Goal: Transaction & Acquisition: Book appointment/travel/reservation

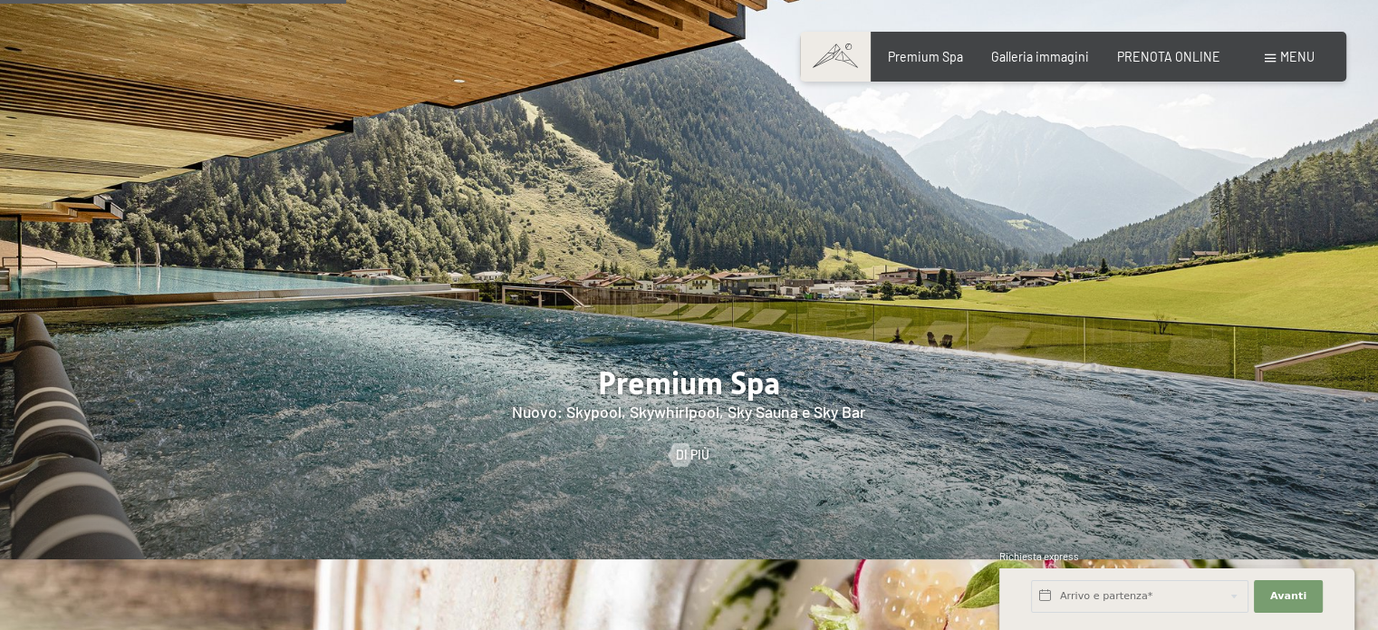
scroll to position [2537, 0]
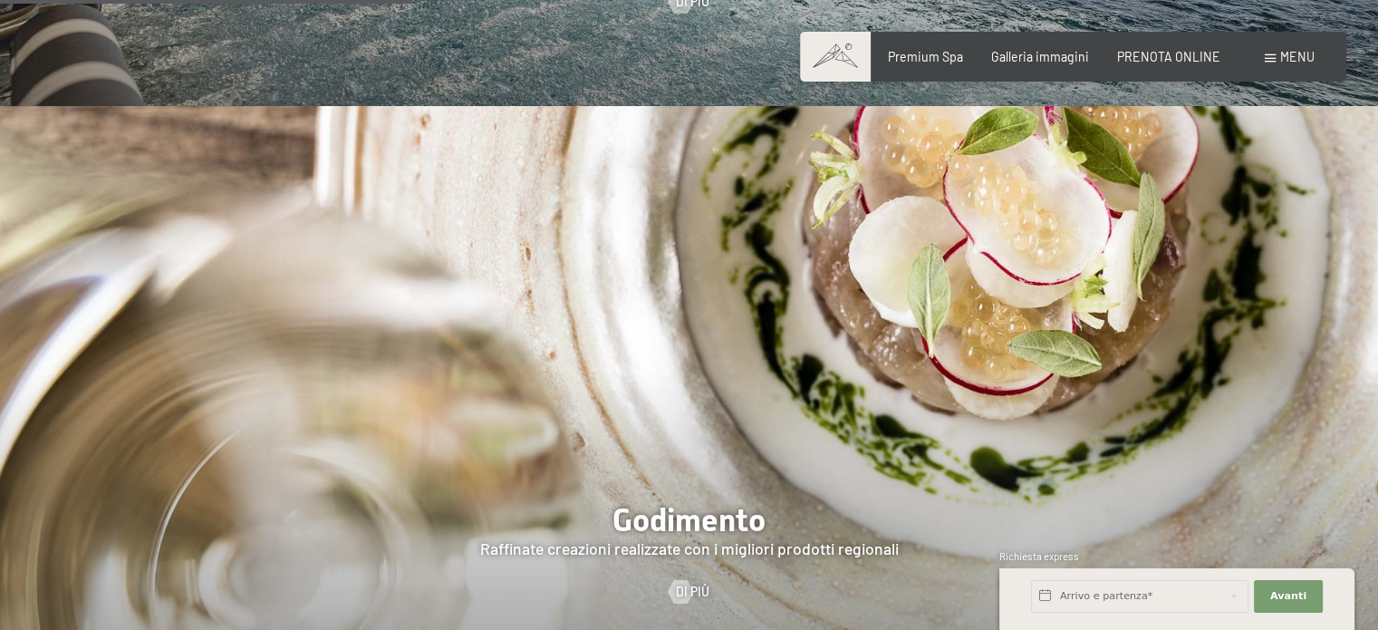
click at [1287, 55] on span "Menu" at bounding box center [1297, 56] width 34 height 15
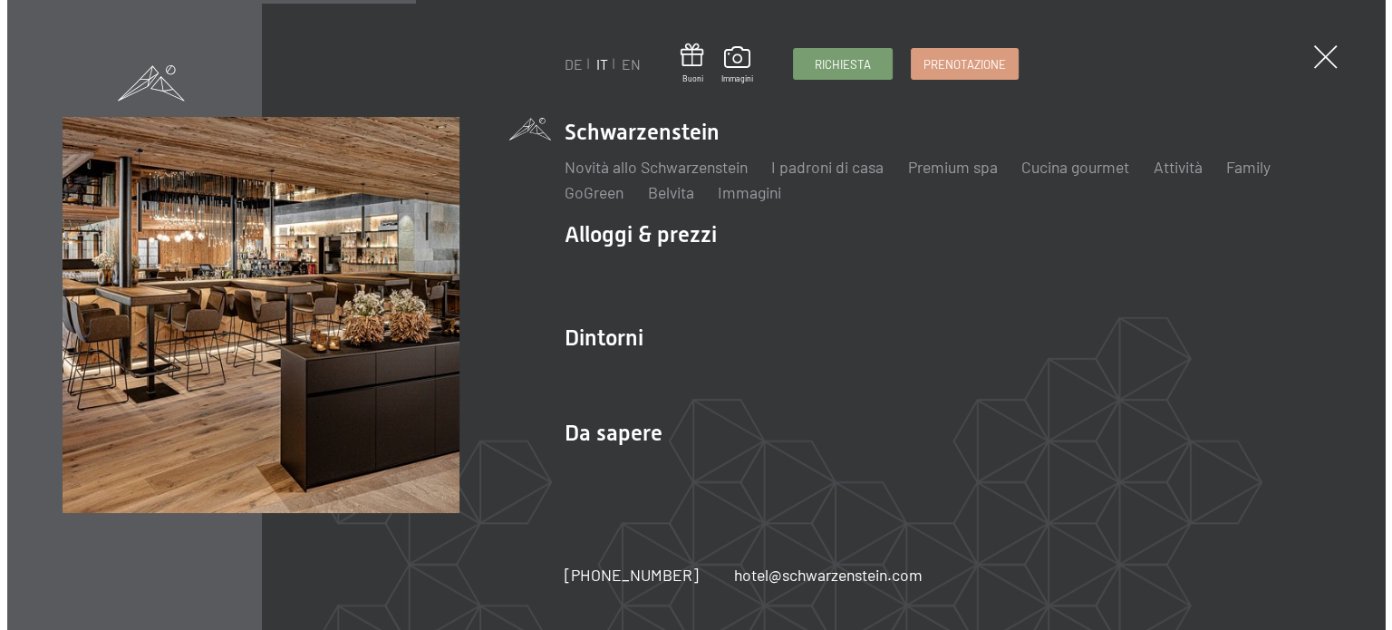
scroll to position [2542, 0]
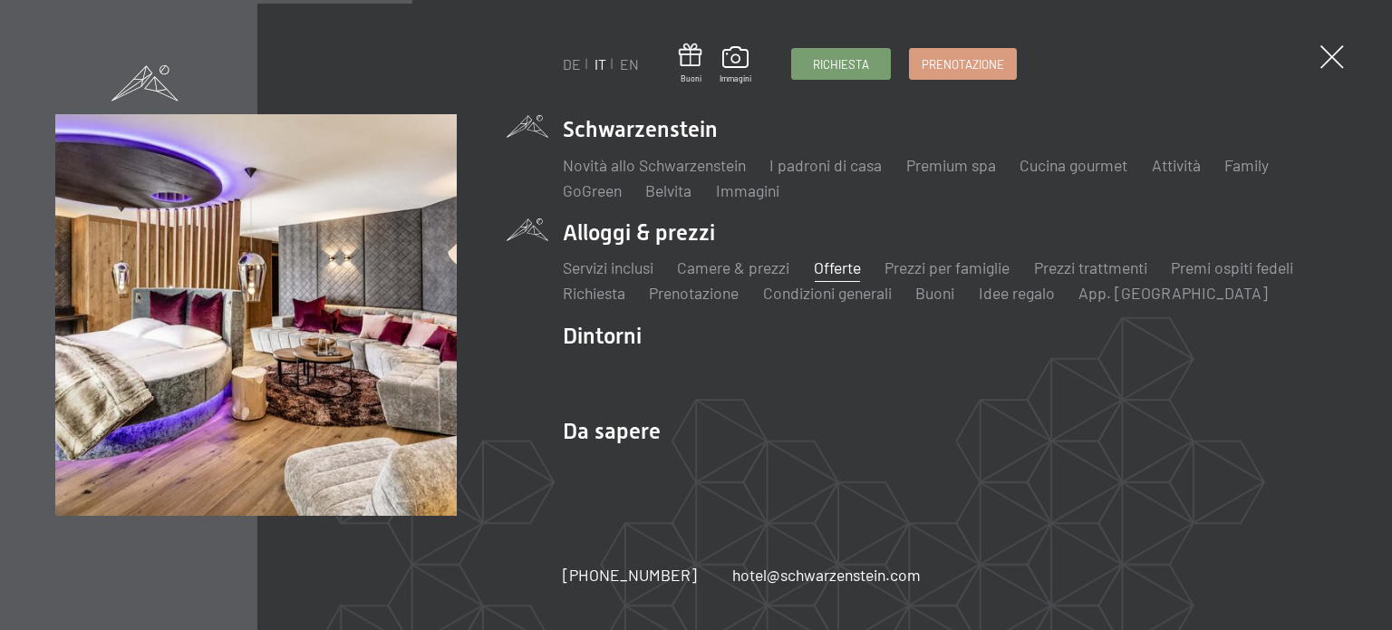
click at [825, 274] on link "Offerte" at bounding box center [837, 267] width 47 height 20
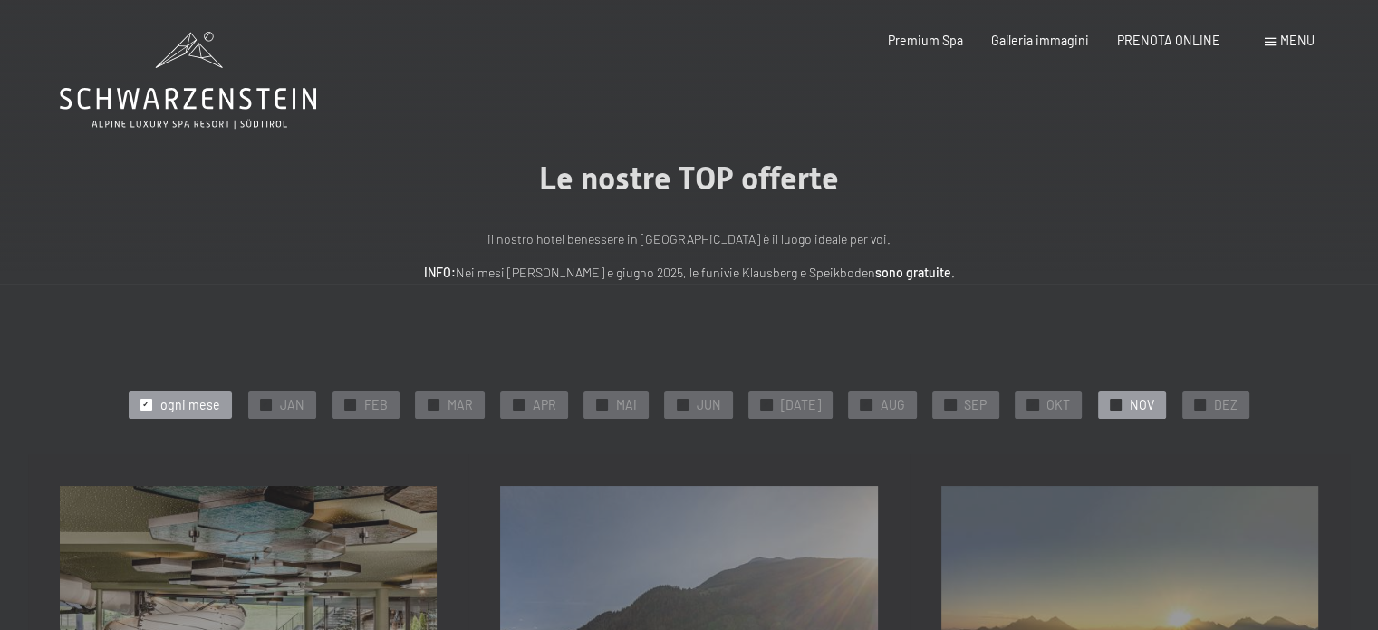
click at [1130, 404] on span "NOV" at bounding box center [1142, 405] width 24 height 18
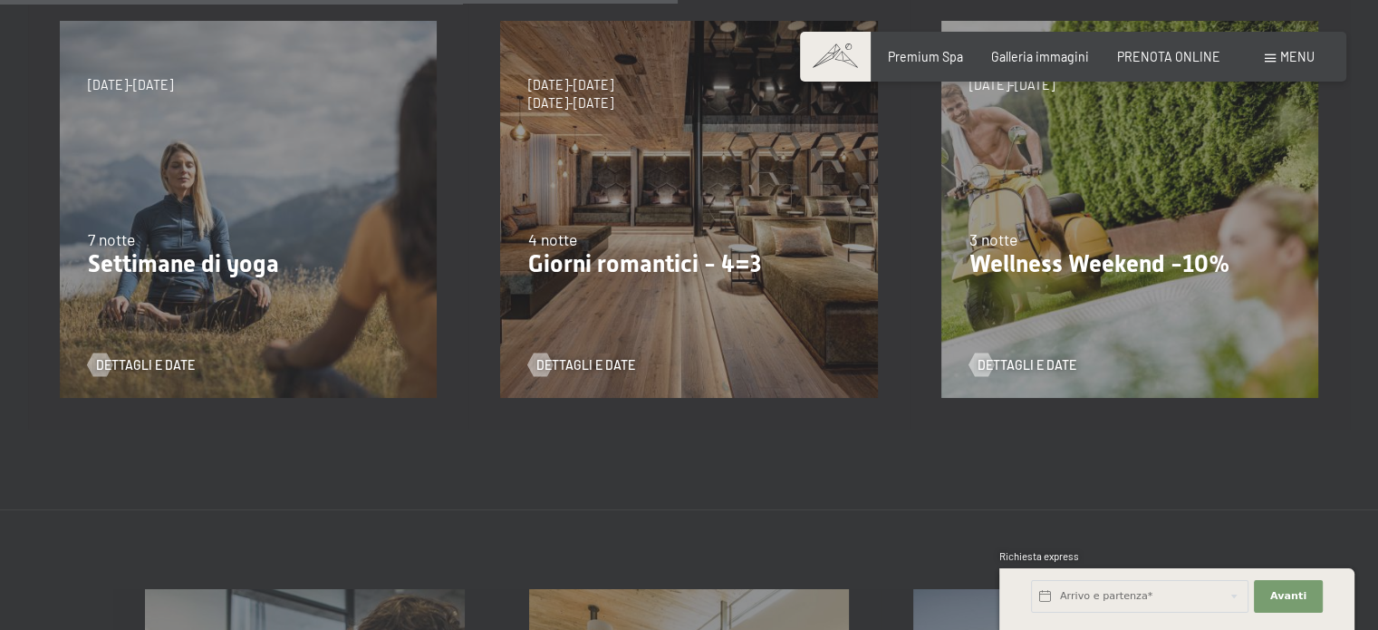
scroll to position [1087, 0]
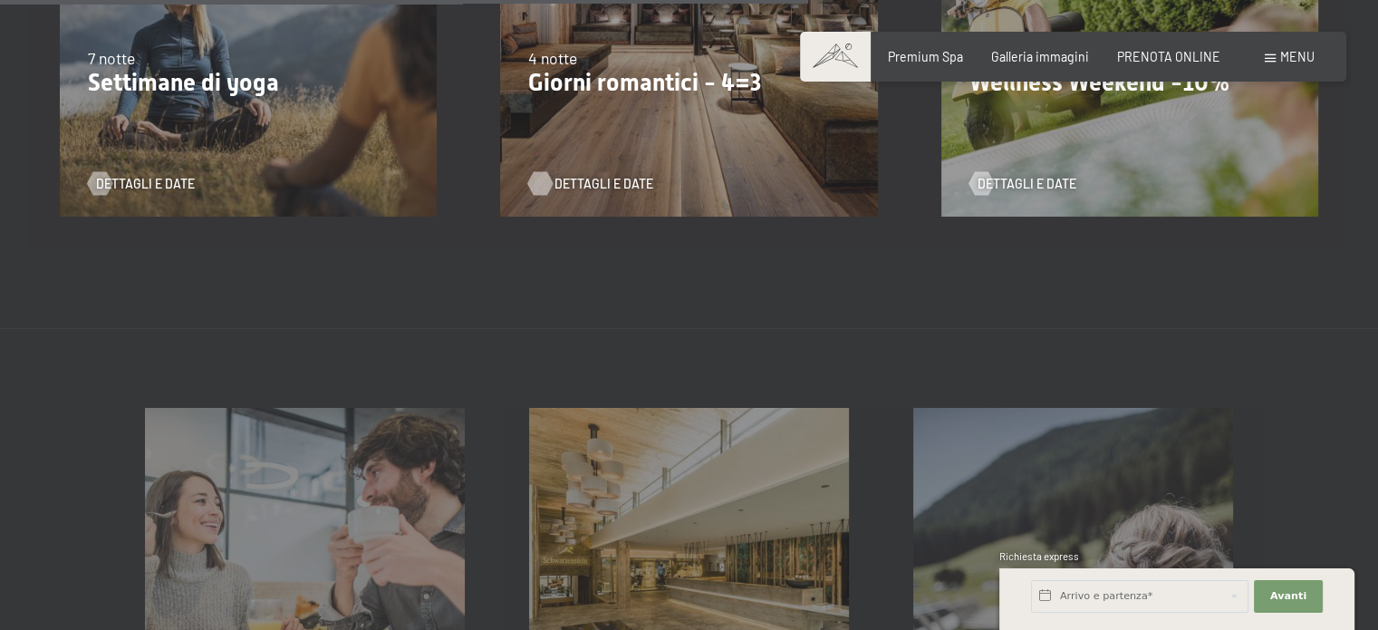
click at [585, 183] on span "Dettagli e Date" at bounding box center [604, 184] width 99 height 18
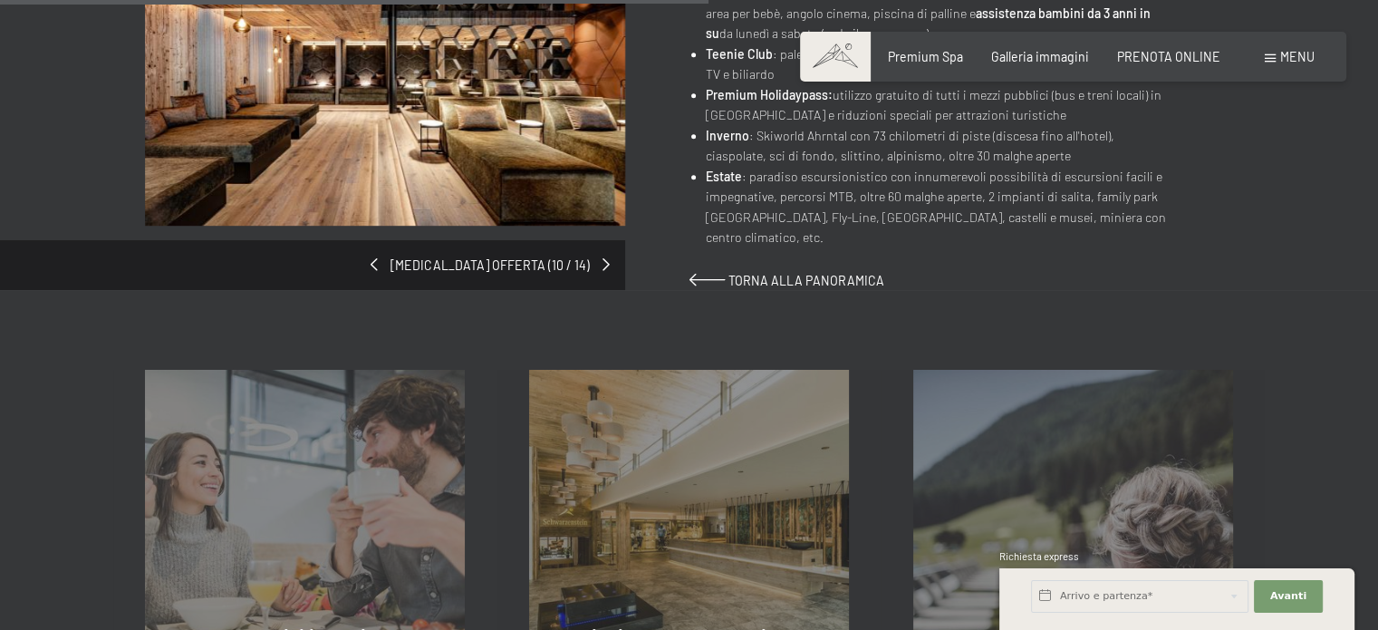
scroll to position [997, 0]
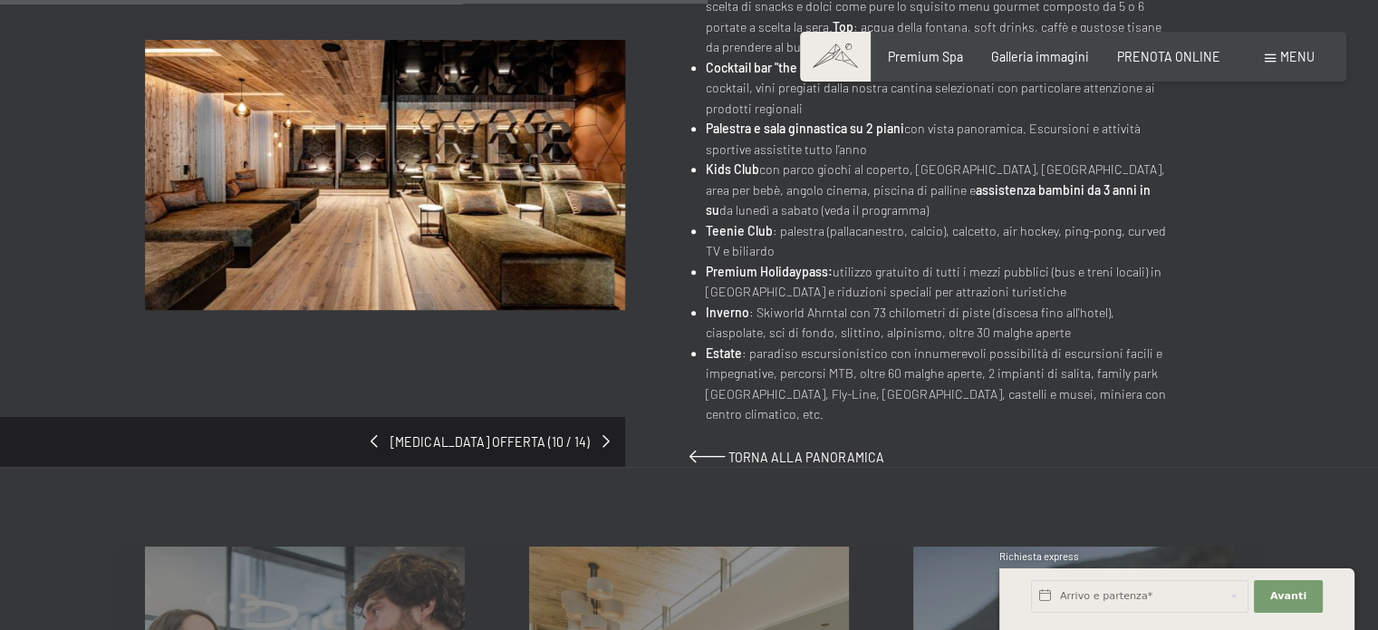
click at [599, 433] on span "cambia offerta (10 / 14)" at bounding box center [490, 442] width 224 height 18
click at [601, 433] on span "cambia offerta (10 / 14)" at bounding box center [490, 442] width 224 height 18
click at [606, 435] on span at bounding box center [608, 441] width 7 height 13
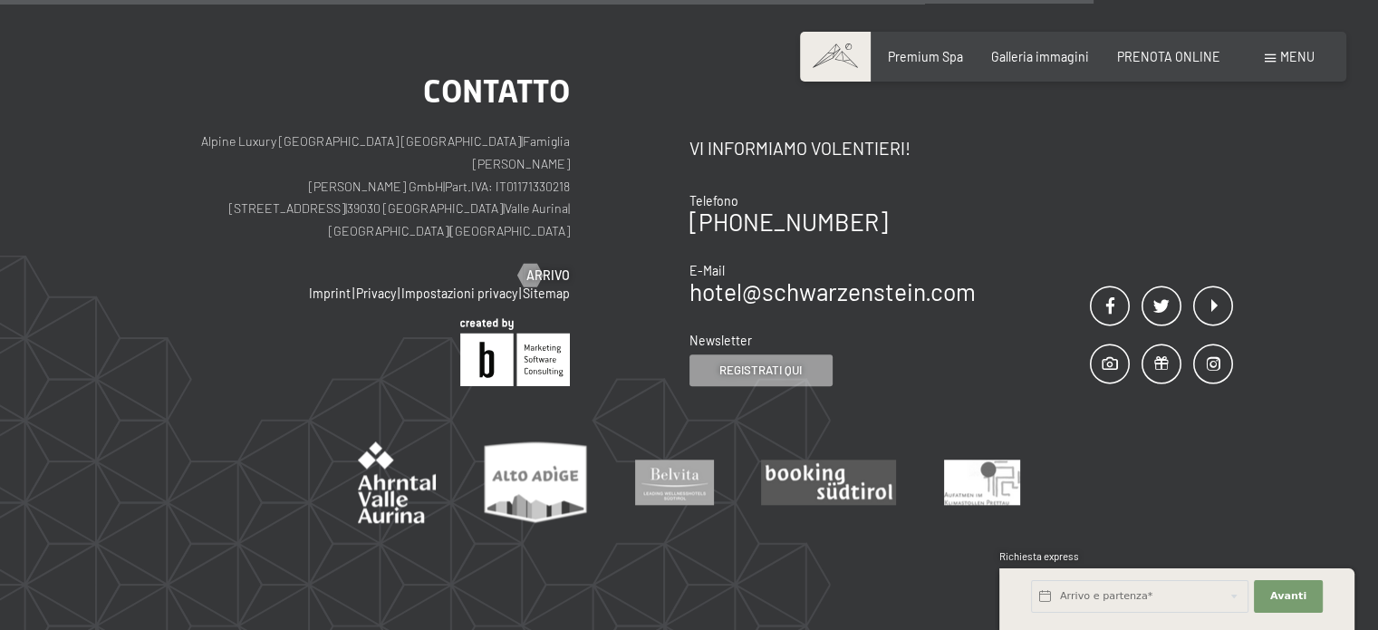
scroll to position [1942, 0]
